Goal: Information Seeking & Learning: Learn about a topic

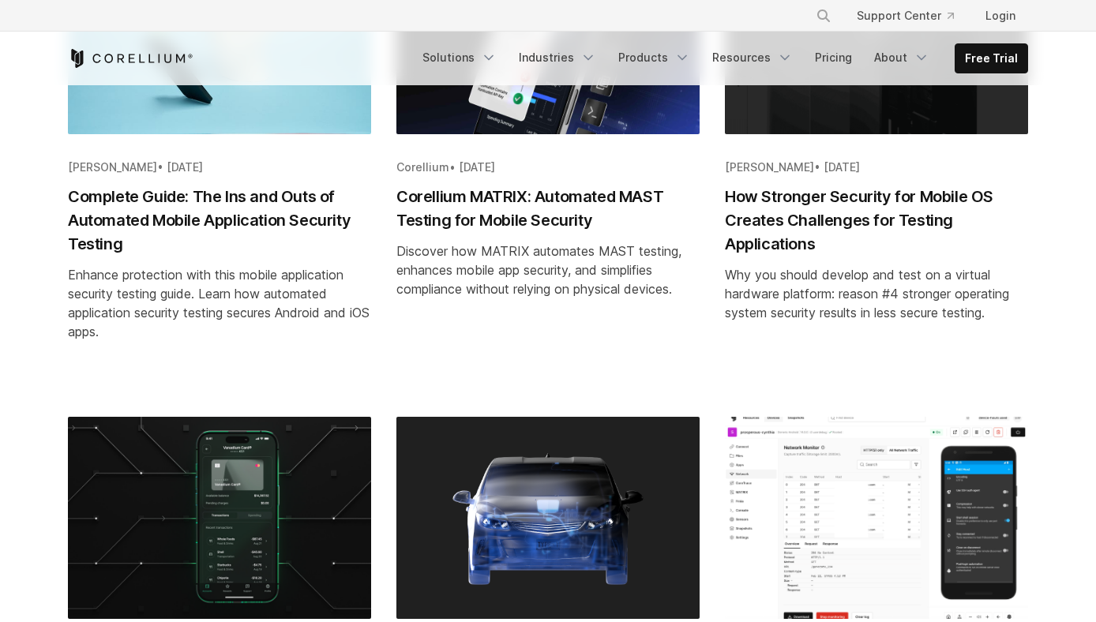
click at [305, 215] on h2 "Complete Guide: The Ins and Outs of Automated Mobile Application Security Testi…" at bounding box center [219, 220] width 303 height 71
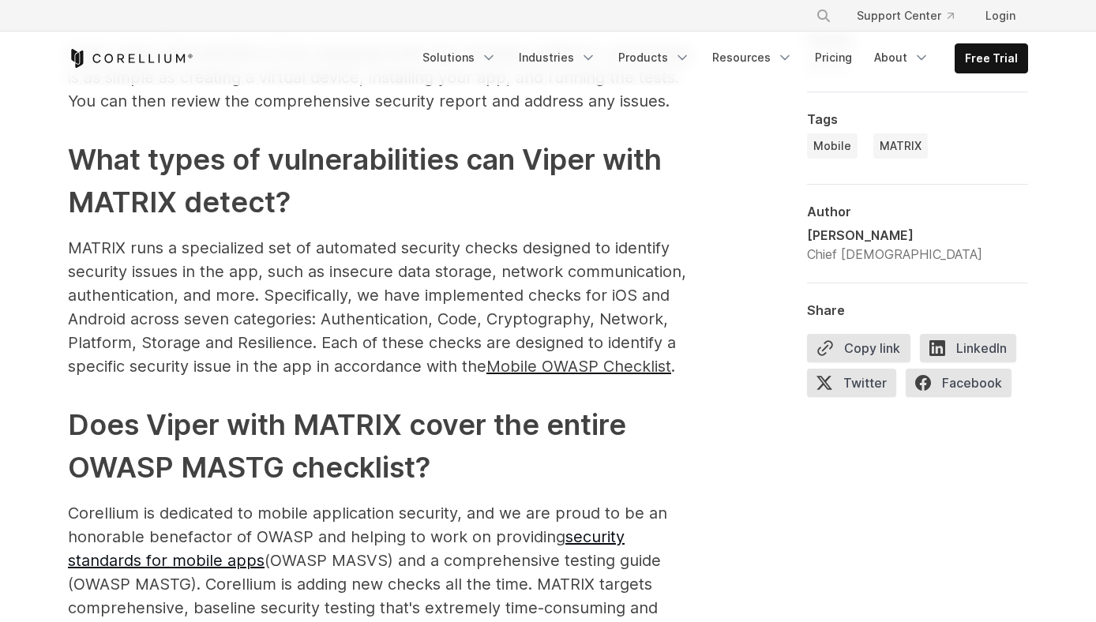
scroll to position [5527, 0]
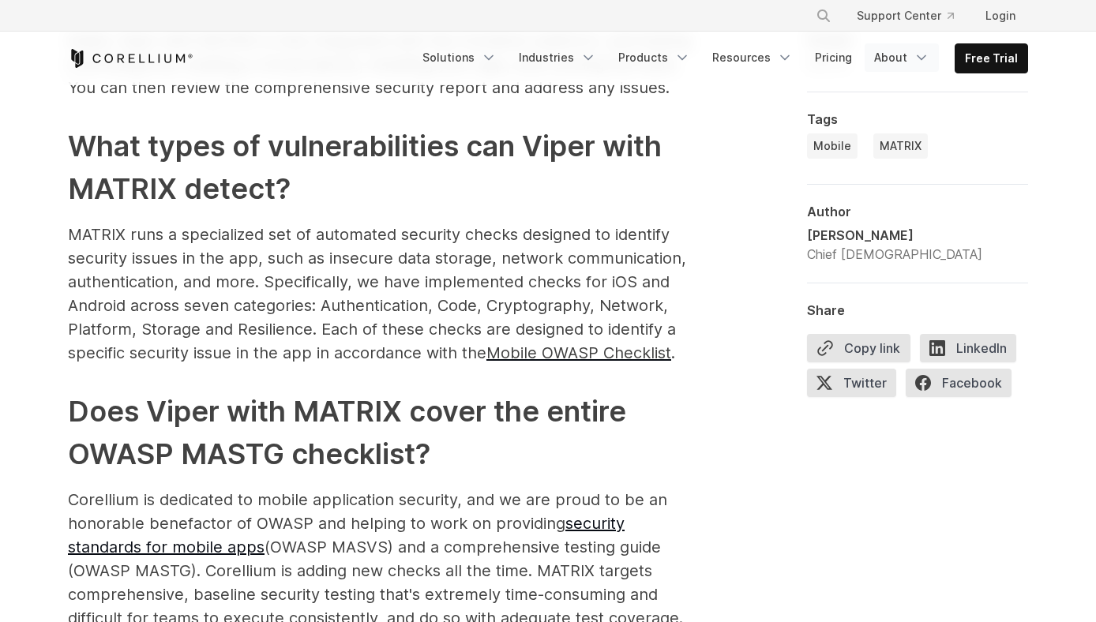
click at [913, 59] on link "About" at bounding box center [902, 57] width 74 height 28
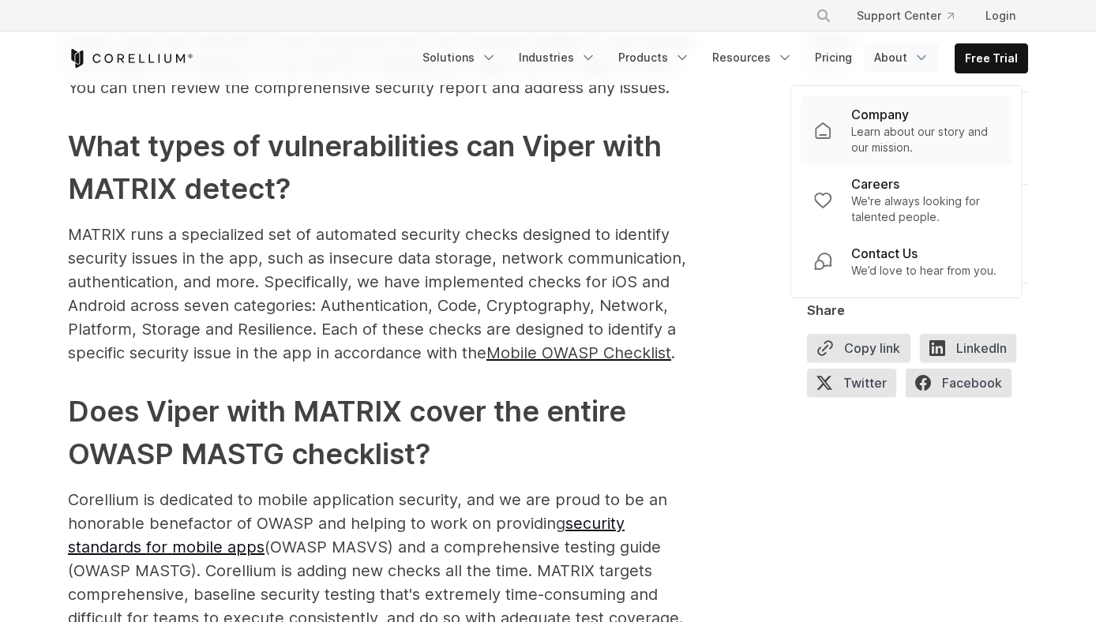
click at [898, 133] on p "Learn about our story and our mission." at bounding box center [925, 140] width 148 height 32
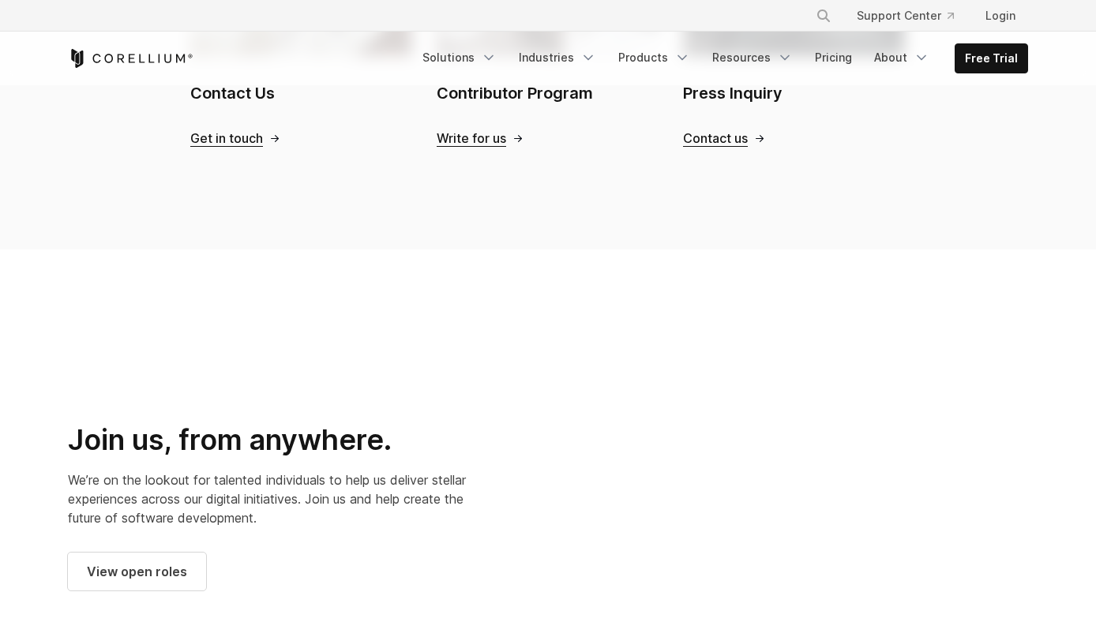
scroll to position [2211, 0]
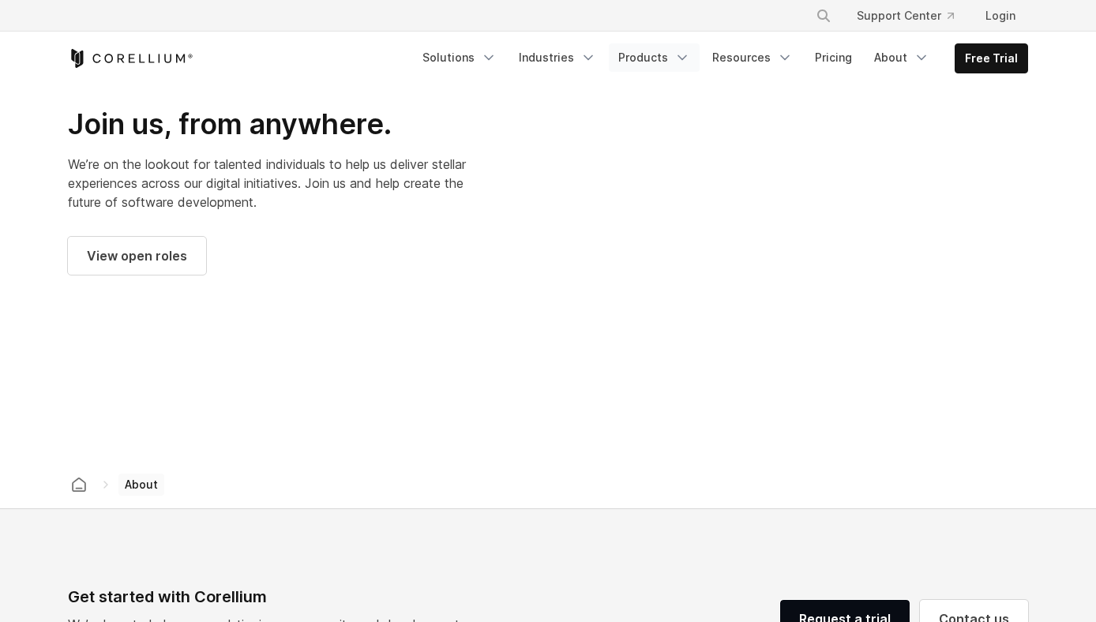
click at [670, 63] on link "Products" at bounding box center [654, 57] width 91 height 28
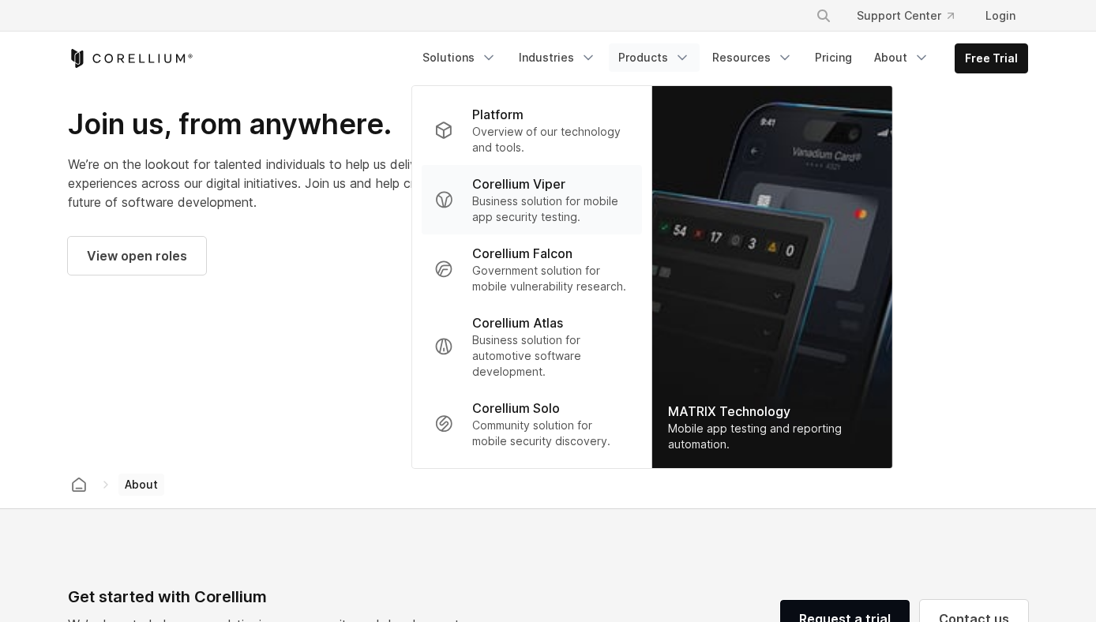
click at [551, 199] on p "Business solution for mobile app security testing." at bounding box center [550, 209] width 157 height 32
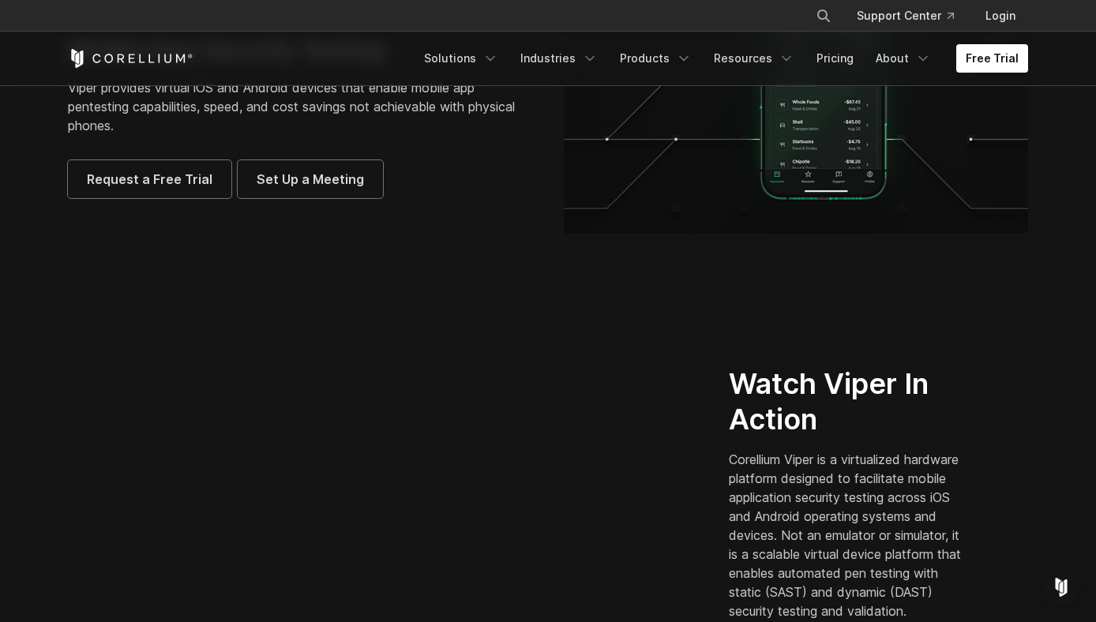
scroll to position [395, 0]
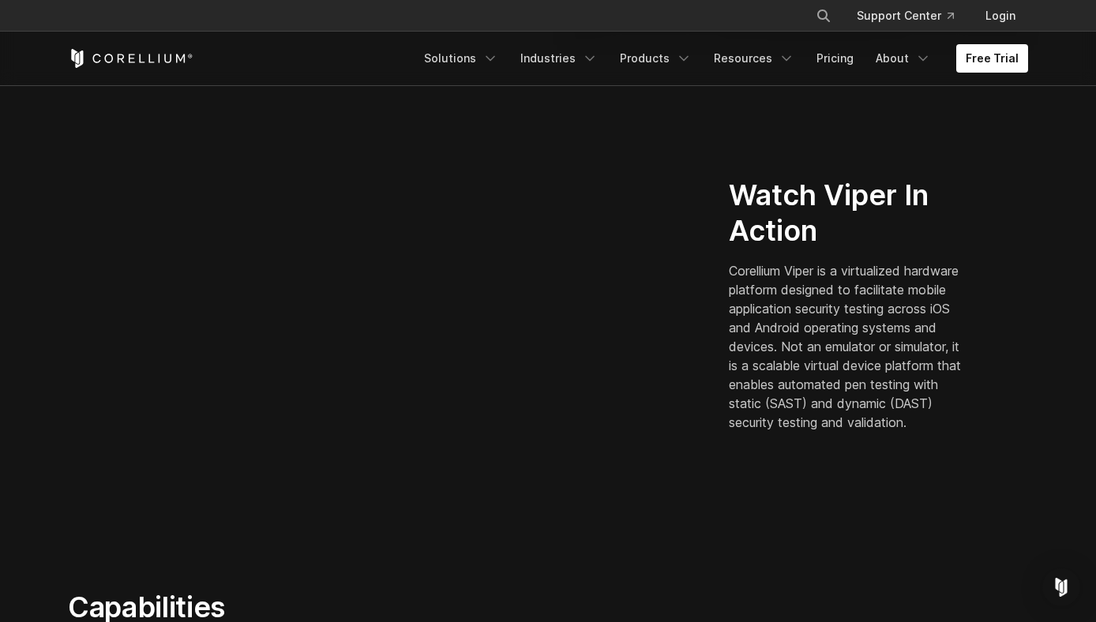
drag, startPoint x: 294, startPoint y: 477, endPoint x: 775, endPoint y: 474, distance: 480.0
click at [775, 474] on div "Watch Viper In Action Corellium Viper is a virtualized hardware platform design…" at bounding box center [548, 310] width 992 height 355
